Goal: Go to known website: Go to known website

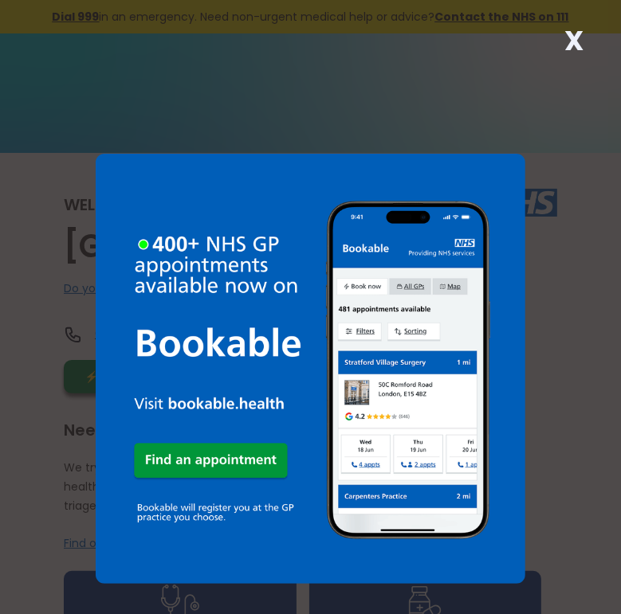
click at [575, 39] on strong "X" at bounding box center [573, 41] width 19 height 38
click at [572, 40] on strong "X" at bounding box center [573, 41] width 19 height 38
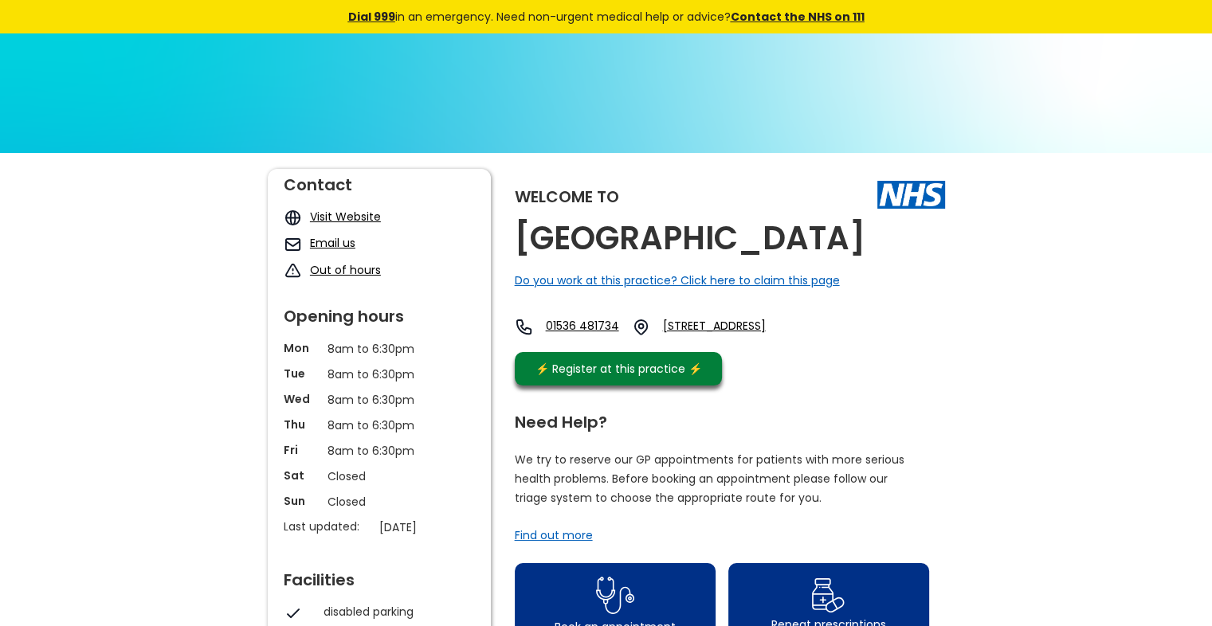
click at [341, 214] on link "Visit Website" at bounding box center [345, 217] width 71 height 16
